Goal: Task Accomplishment & Management: Use online tool/utility

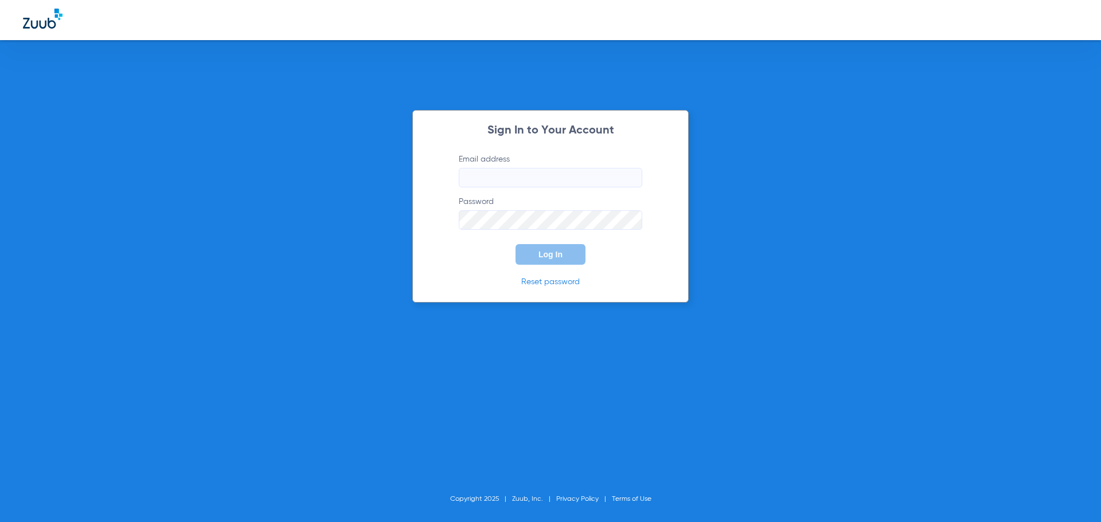
click at [504, 170] on input "Email address" at bounding box center [551, 177] width 184 height 19
type input "[EMAIL_ADDRESS][DOMAIN_NAME]"
drag, startPoint x: 464, startPoint y: 176, endPoint x: 903, endPoint y: 127, distance: 441.4
click at [903, 127] on div "Sign In to Your Account Email address Invalid email address PRICILLASOLISRENTE4…" at bounding box center [550, 261] width 1101 height 522
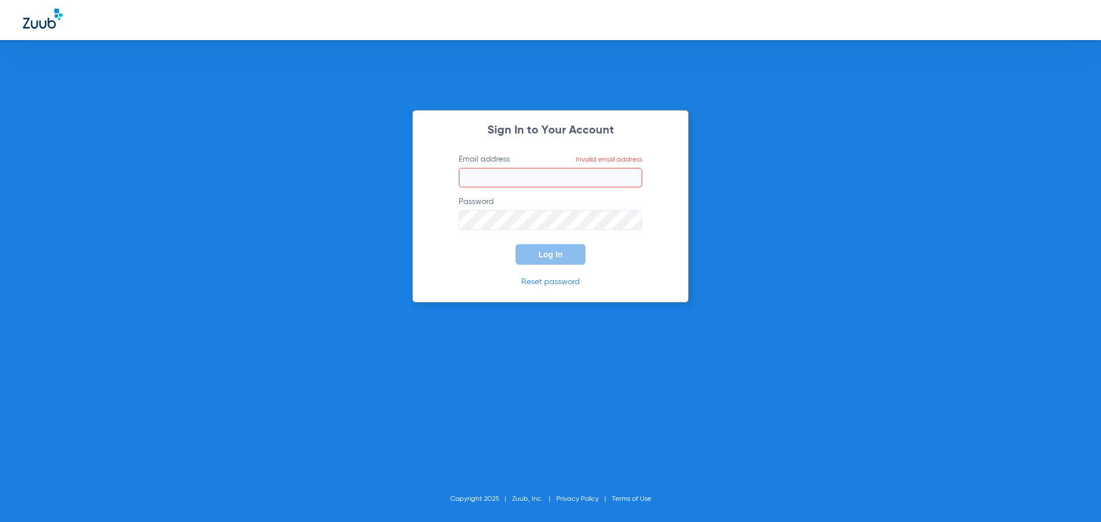
scroll to position [0, 0]
type input "pricillasolisrente43@mydentalmail.com"
click at [516, 244] on button "Log In" at bounding box center [551, 254] width 70 height 21
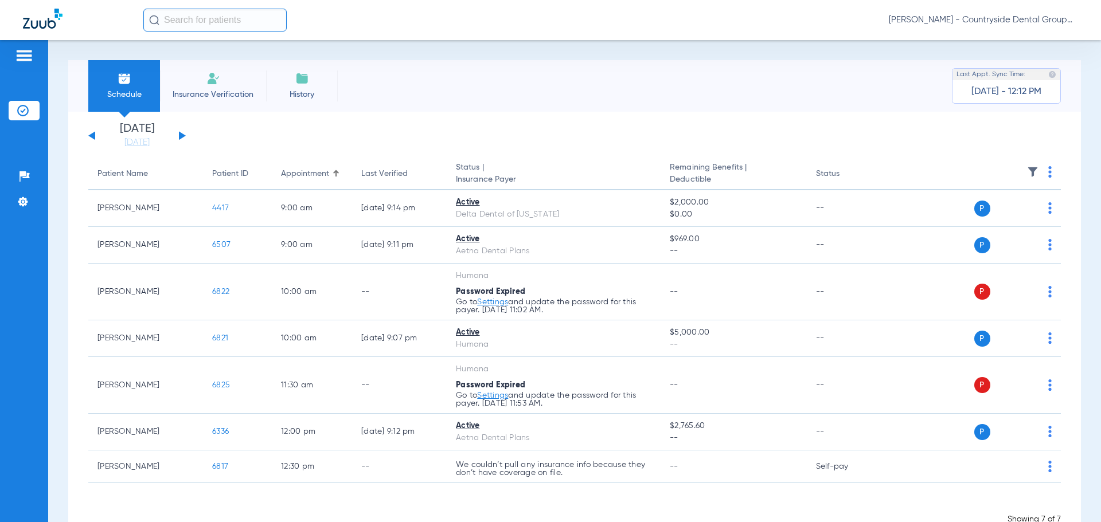
click at [176, 141] on div "Sunday 07-06-2025 Monday 07-07-2025 Tuesday 07-08-2025 Wednesday 07-09-2025 Thu…" at bounding box center [136, 135] width 97 height 25
click at [178, 138] on div "Sunday 07-06-2025 Monday 07-07-2025 Tuesday 07-08-2025 Wednesday 07-09-2025 Thu…" at bounding box center [136, 135] width 97 height 25
click at [182, 133] on div "Sunday 07-06-2025 Monday 07-07-2025 Tuesday 07-08-2025 Wednesday 07-09-2025 Thu…" at bounding box center [136, 135] width 97 height 25
click at [181, 134] on div "Sunday 07-06-2025 Monday 07-07-2025 Tuesday 07-08-2025 Wednesday 07-09-2025 Thu…" at bounding box center [136, 135] width 97 height 25
click at [181, 134] on button at bounding box center [182, 135] width 7 height 9
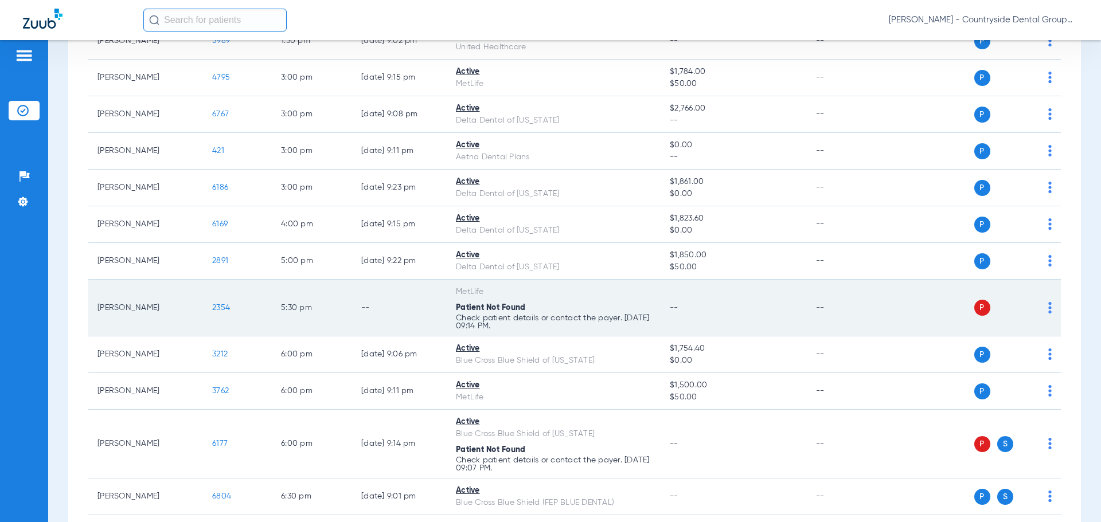
scroll to position [631, 0]
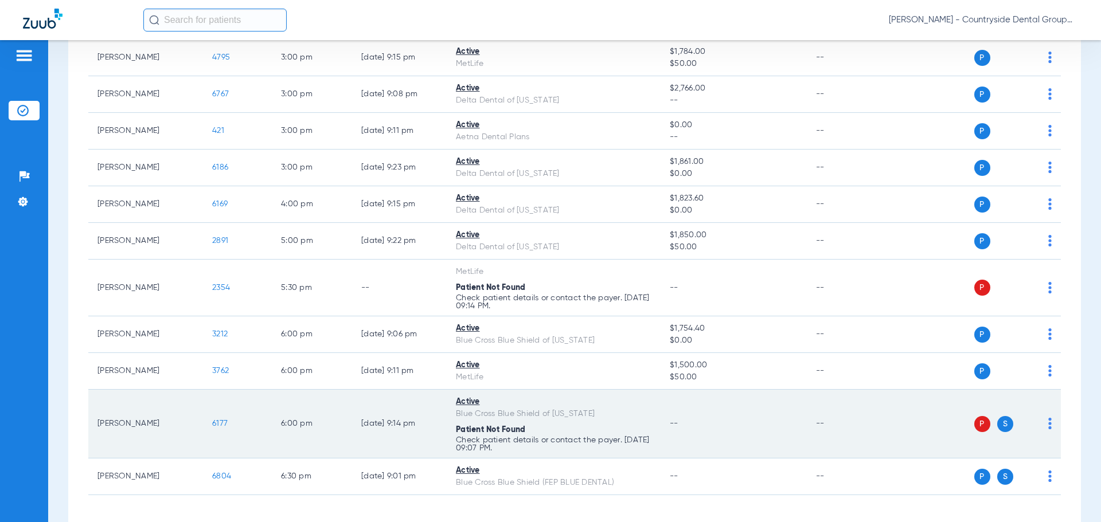
click at [213, 427] on span "6177" at bounding box center [219, 424] width 15 height 8
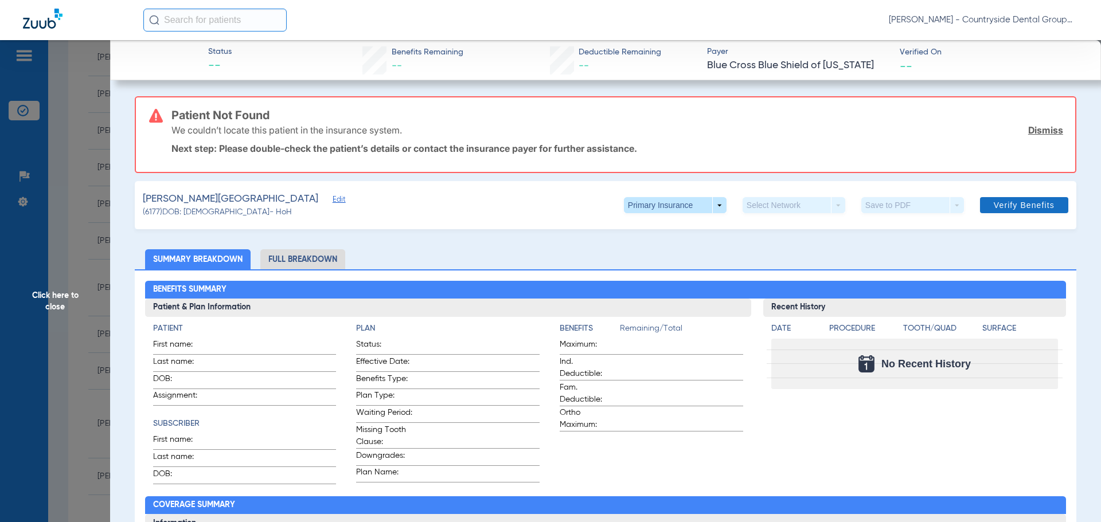
click at [1009, 212] on span at bounding box center [1024, 206] width 88 height 28
click at [276, 159] on div "Patient Not Found We couldn’t locate this patient in the insurance system. Dism…" at bounding box center [617, 134] width 892 height 75
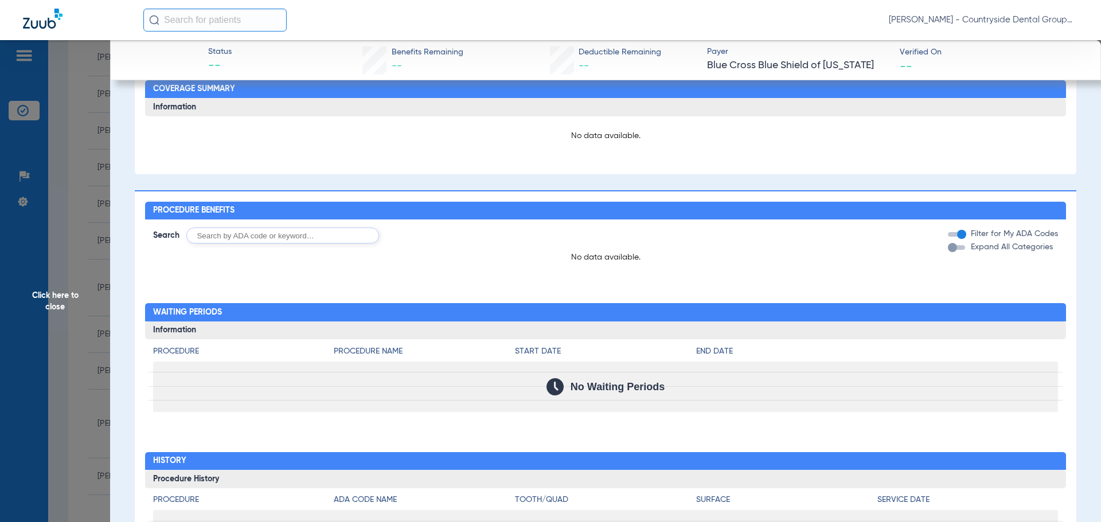
scroll to position [497, 0]
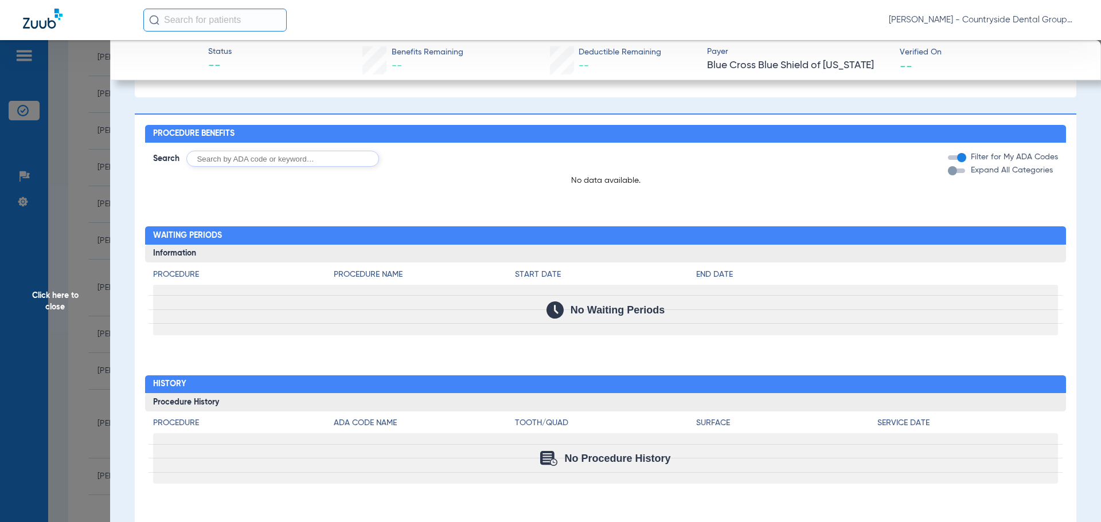
click at [88, 138] on span "Click here to close" at bounding box center [55, 301] width 110 height 522
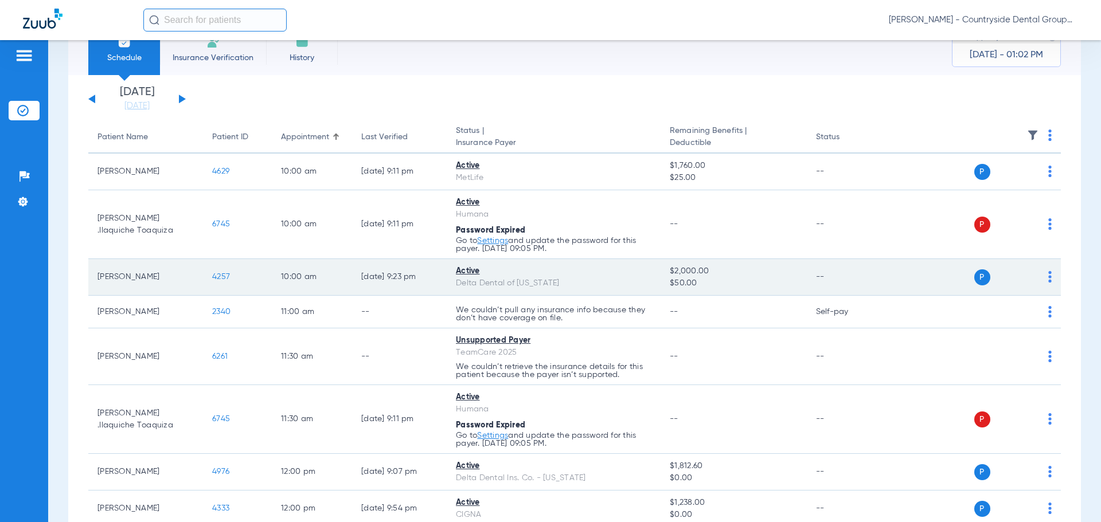
scroll to position [57, 0]
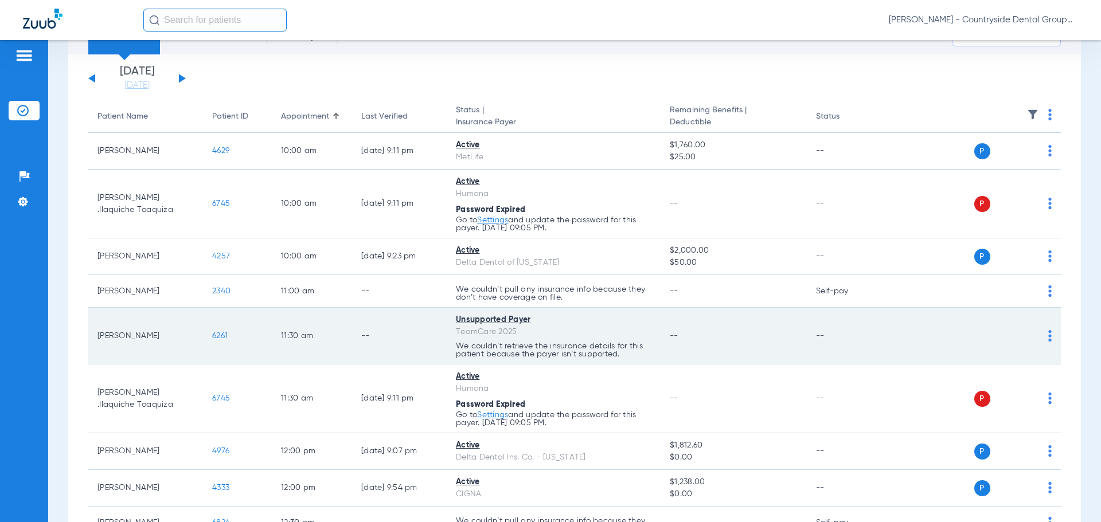
click at [221, 333] on span "6261" at bounding box center [219, 336] width 15 height 8
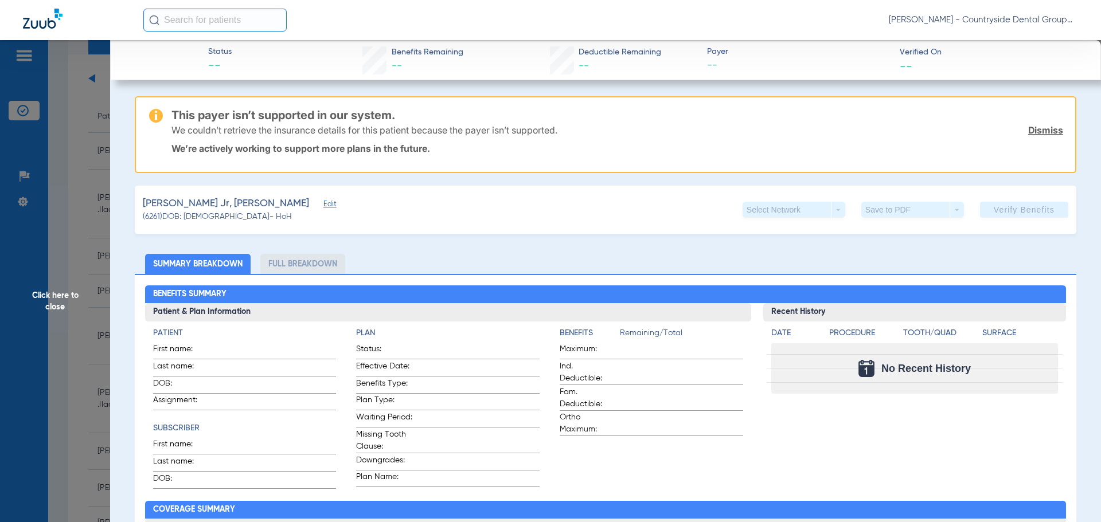
click at [432, 139] on div "We couldn’t retrieve the insurance details for this patient because the payer i…" at bounding box center [617, 130] width 892 height 30
click at [288, 152] on p "We’re actively working to support more plans in the future." at bounding box center [617, 148] width 892 height 11
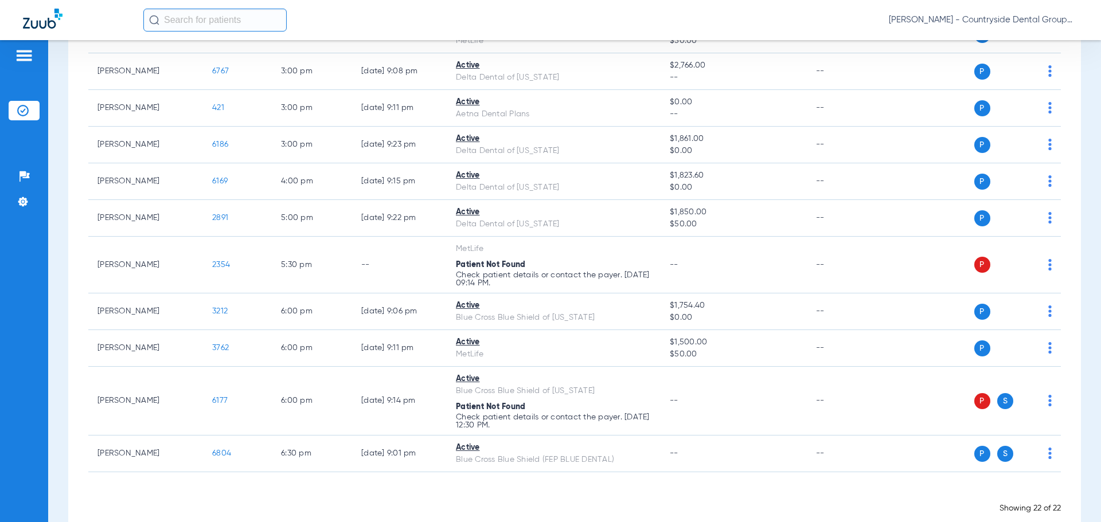
scroll to position [677, 0]
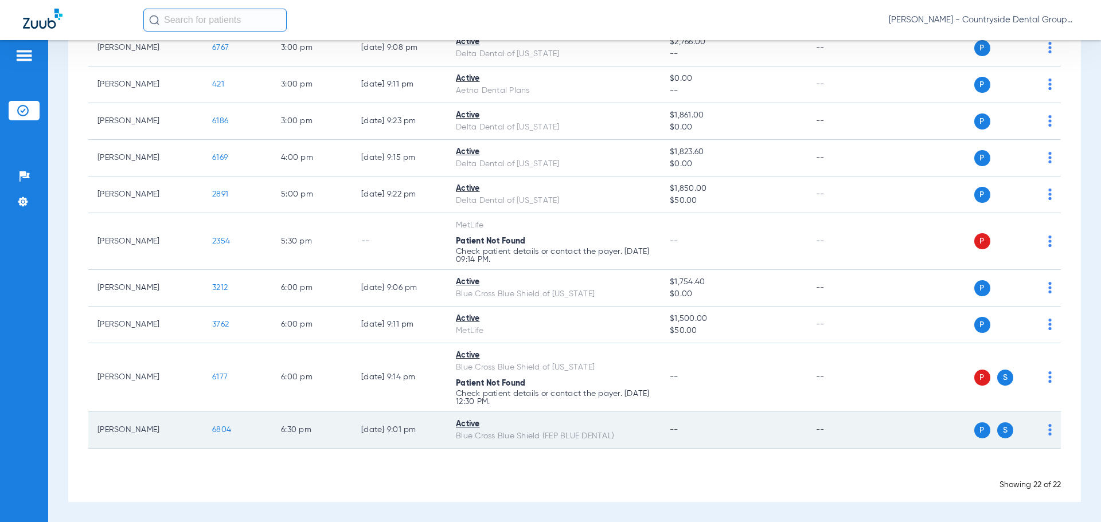
click at [221, 436] on td "6804" at bounding box center [237, 430] width 69 height 37
click at [225, 427] on span "6804" at bounding box center [221, 430] width 19 height 8
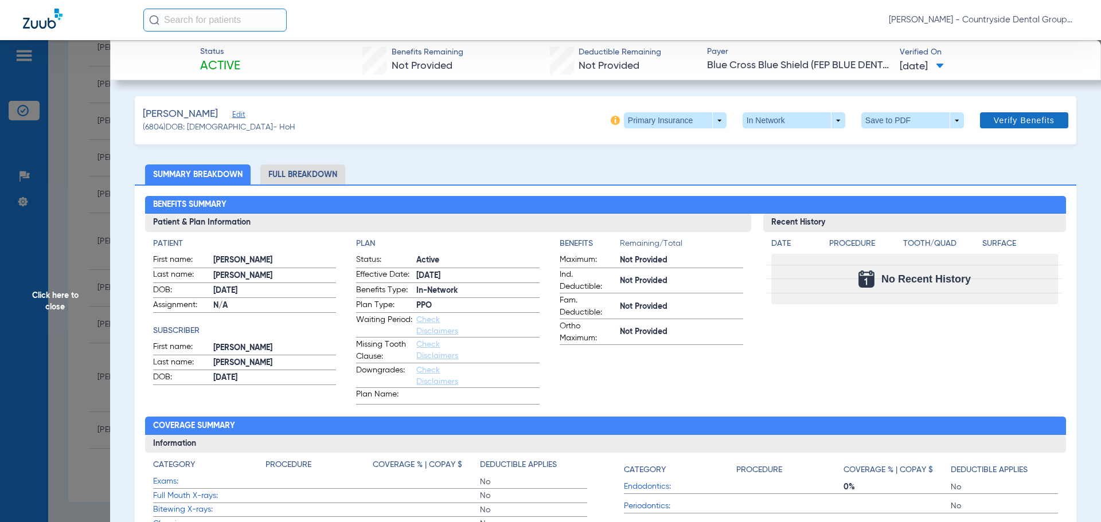
click at [1024, 118] on span "Verify Benefits" at bounding box center [1024, 120] width 61 height 9
click at [919, 117] on span at bounding box center [912, 120] width 103 height 16
click at [902, 140] on span "Save to PDF" at bounding box center [908, 143] width 45 height 8
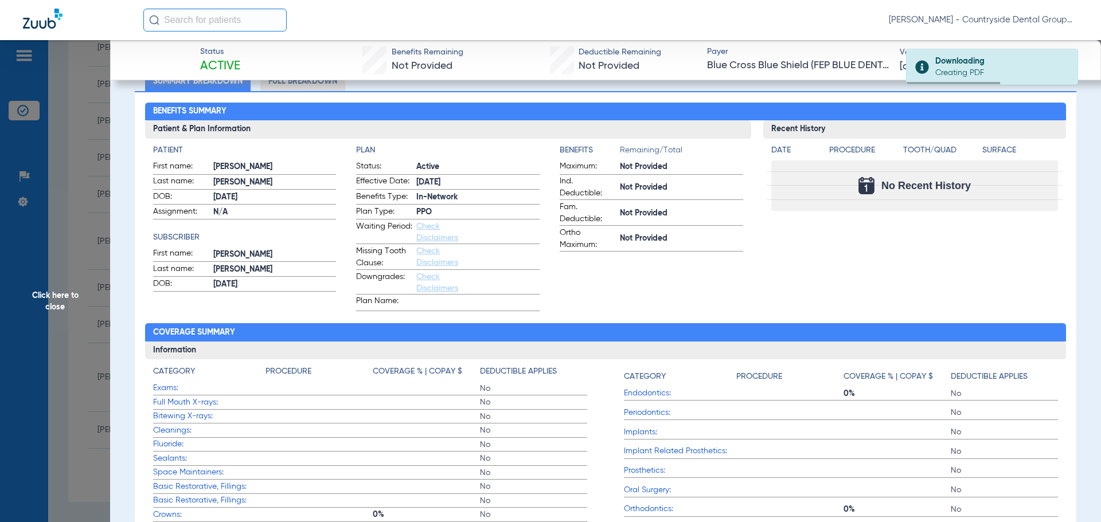
scroll to position [57, 0]
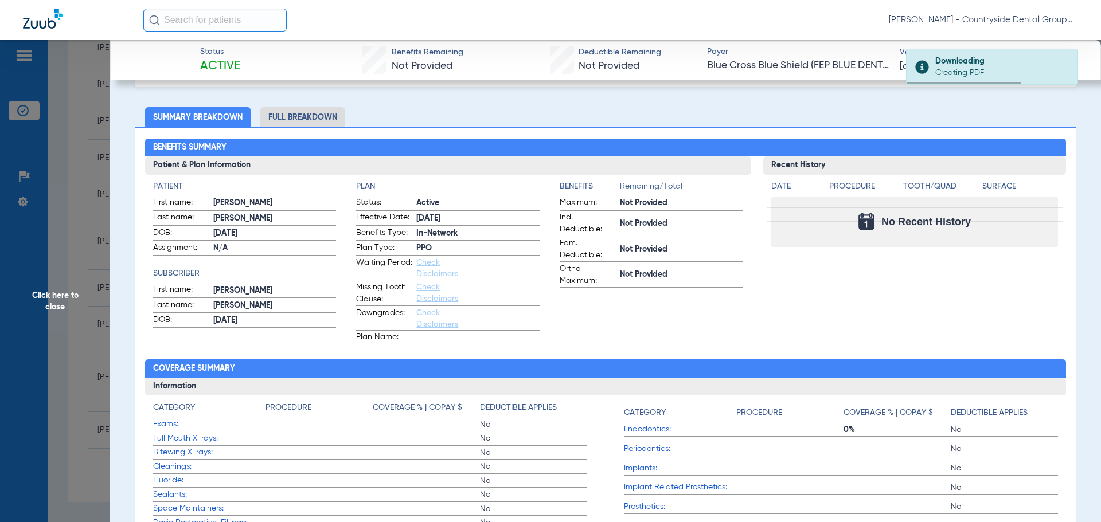
click at [305, 121] on li "Full Breakdown" at bounding box center [302, 117] width 85 height 20
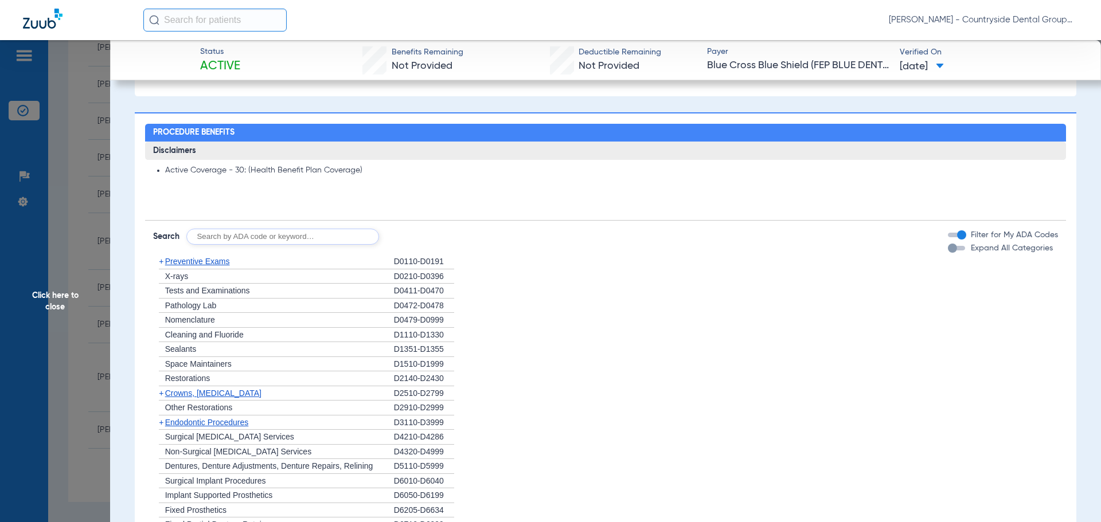
scroll to position [746, 0]
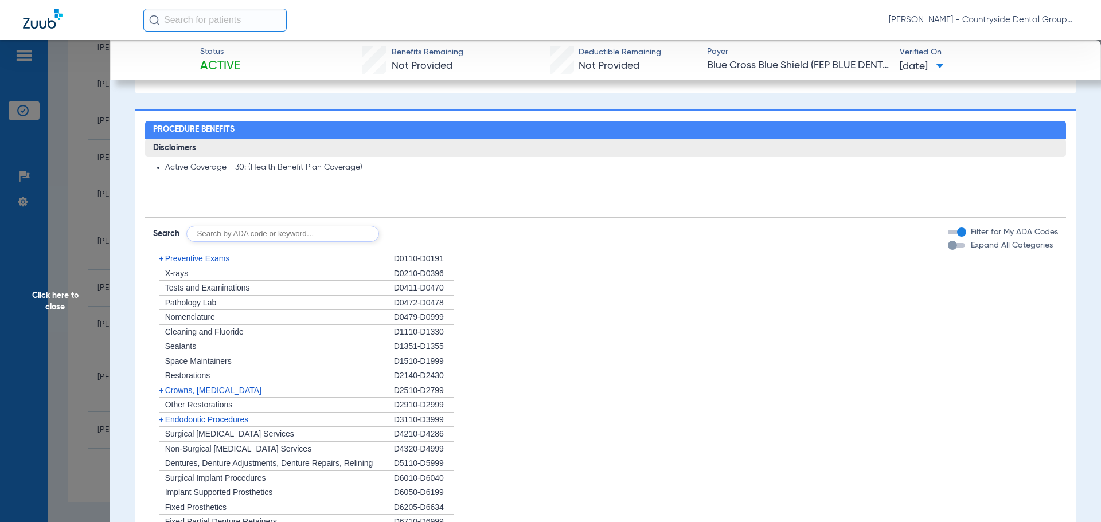
click at [948, 243] on div "button" at bounding box center [952, 245] width 9 height 9
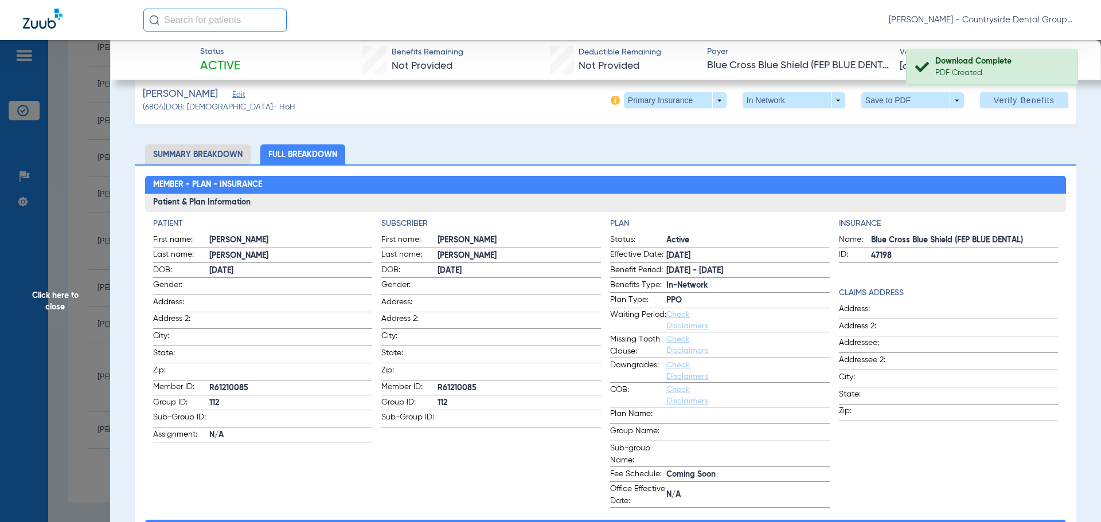
scroll to position [0, 0]
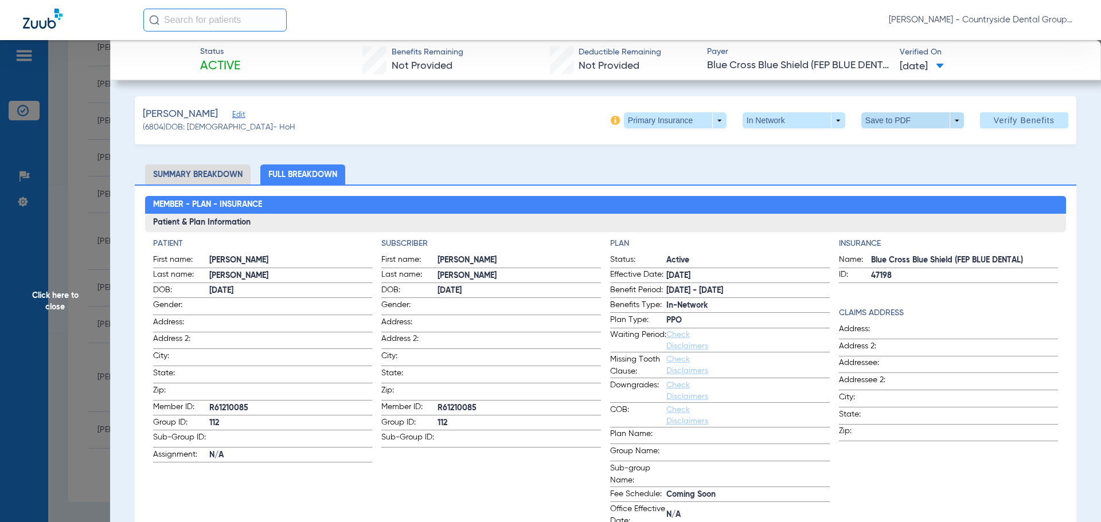
click at [950, 122] on span at bounding box center [912, 120] width 103 height 16
click at [914, 140] on span "Save to PDF" at bounding box center [908, 143] width 45 height 8
click at [951, 118] on span at bounding box center [912, 120] width 103 height 16
click at [918, 143] on span "Save to PDF" at bounding box center [908, 143] width 45 height 8
